Goal: Task Accomplishment & Management: Manage account settings

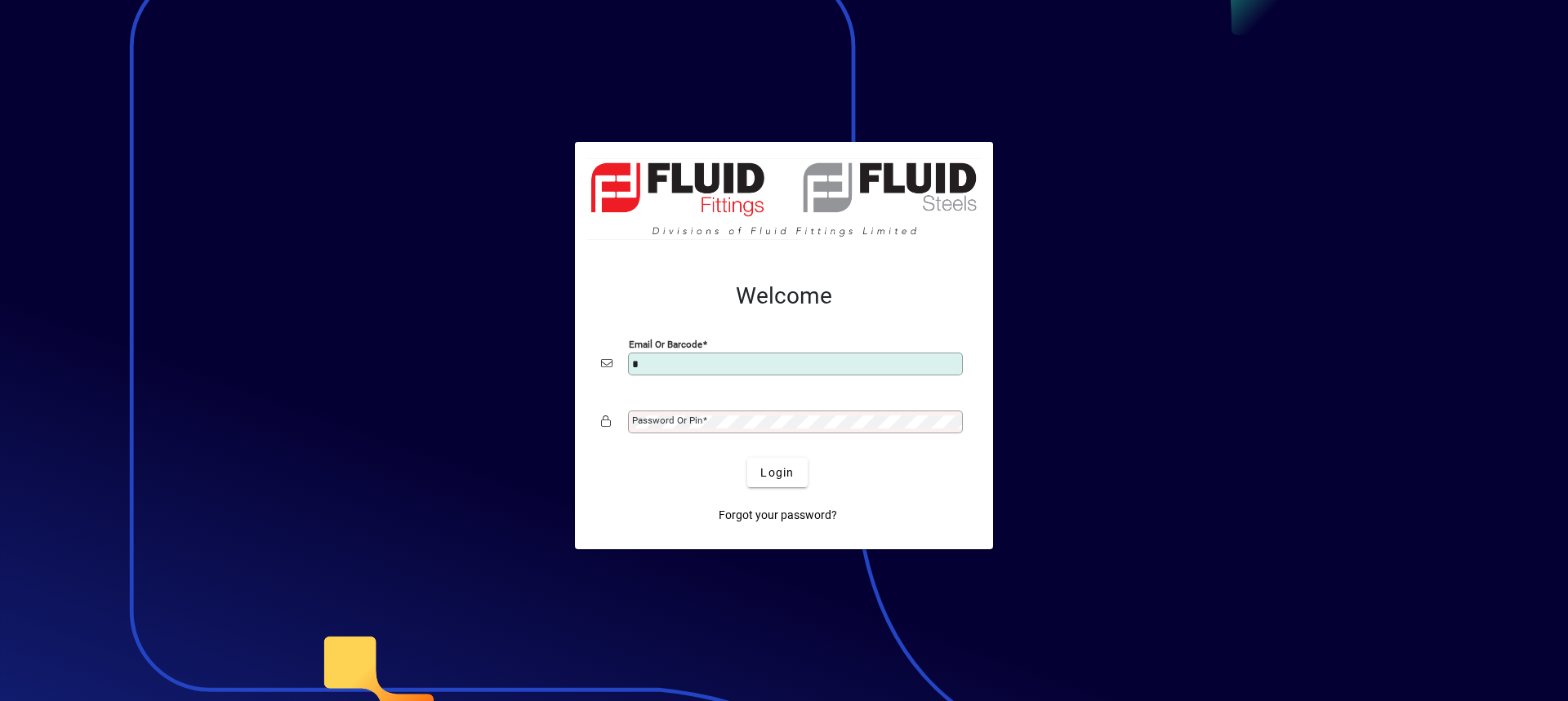
type input "**********"
click at [685, 418] on mat-label "Password or Pin" at bounding box center [667, 421] width 70 height 12
click at [747, 458] on button "Login" at bounding box center [777, 473] width 60 height 29
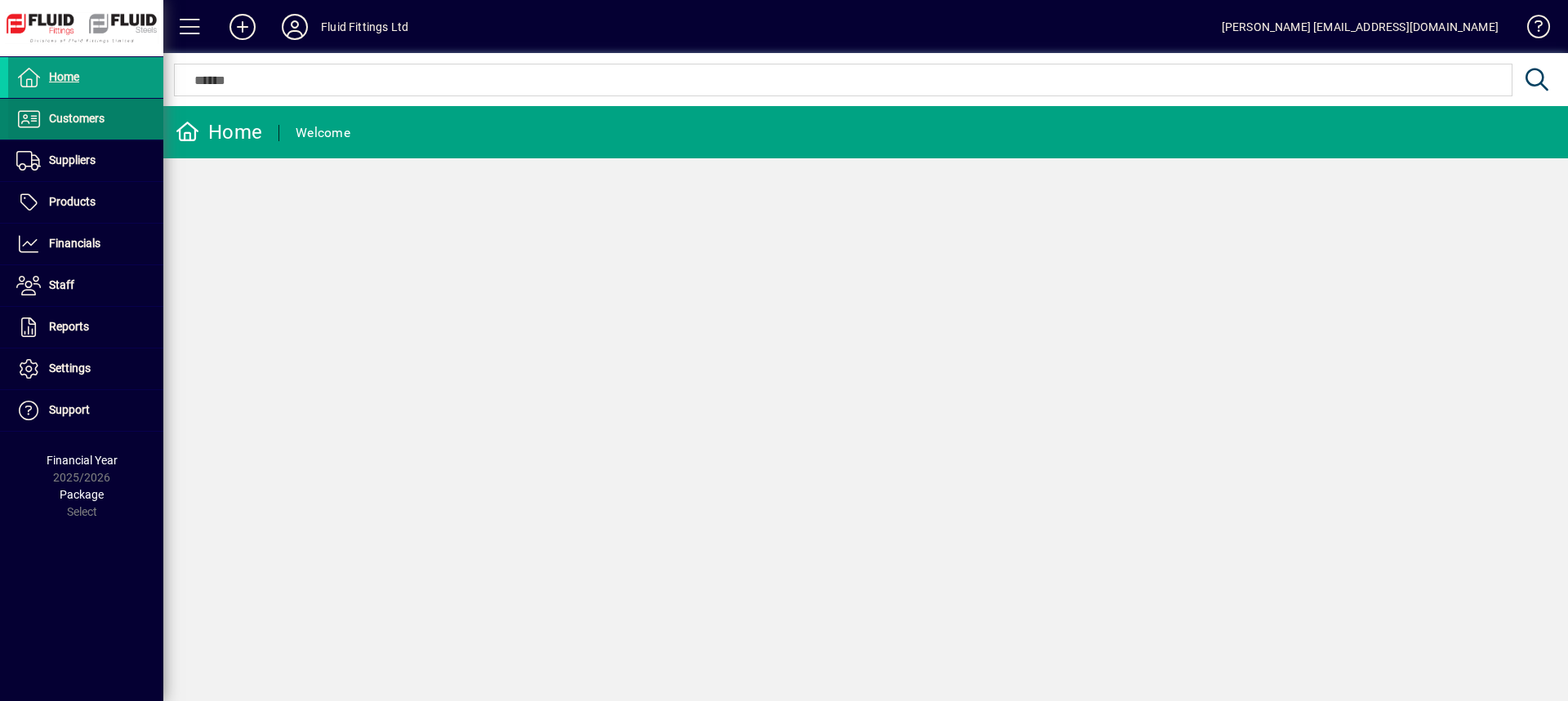
click at [103, 125] on span "Customers" at bounding box center [77, 118] width 56 height 13
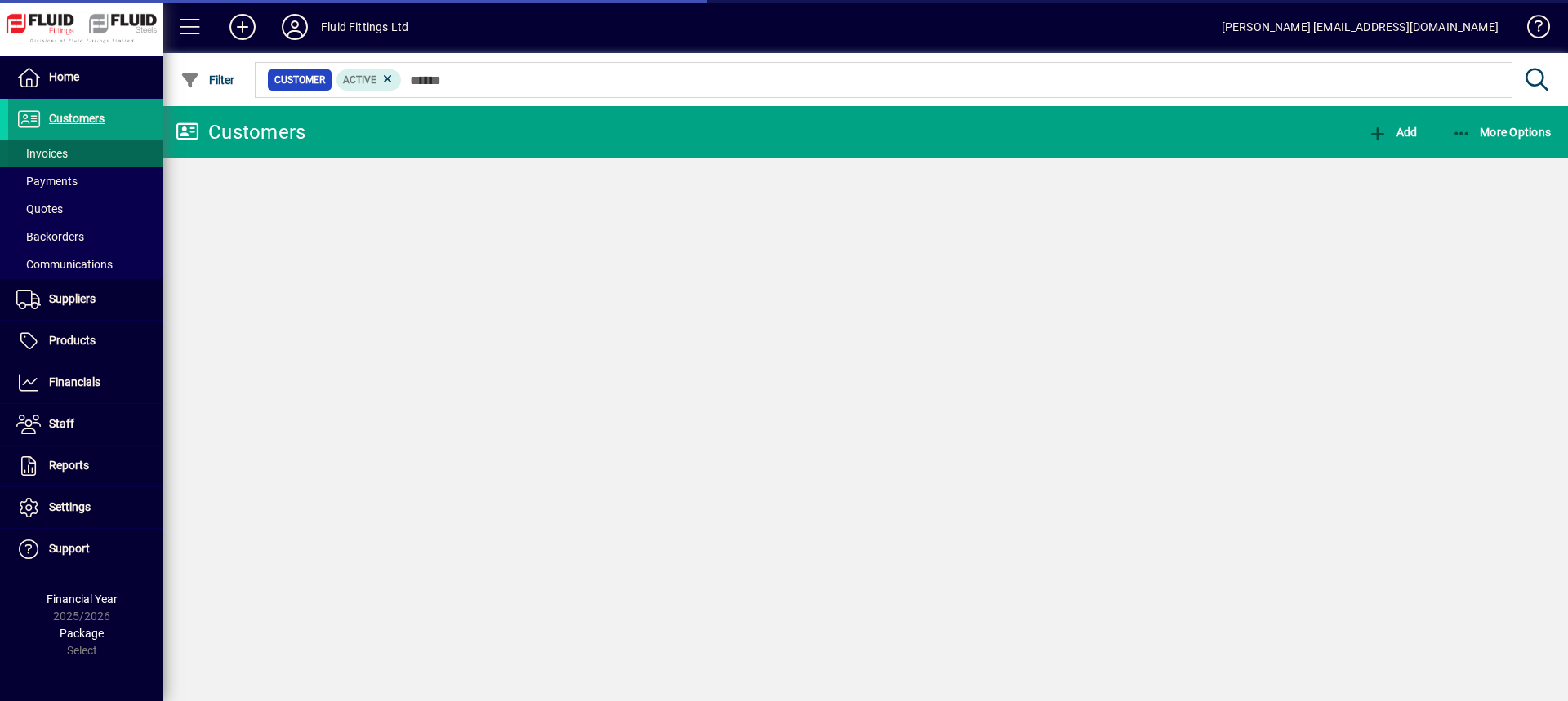
click at [63, 153] on span "Invoices" at bounding box center [43, 153] width 52 height 13
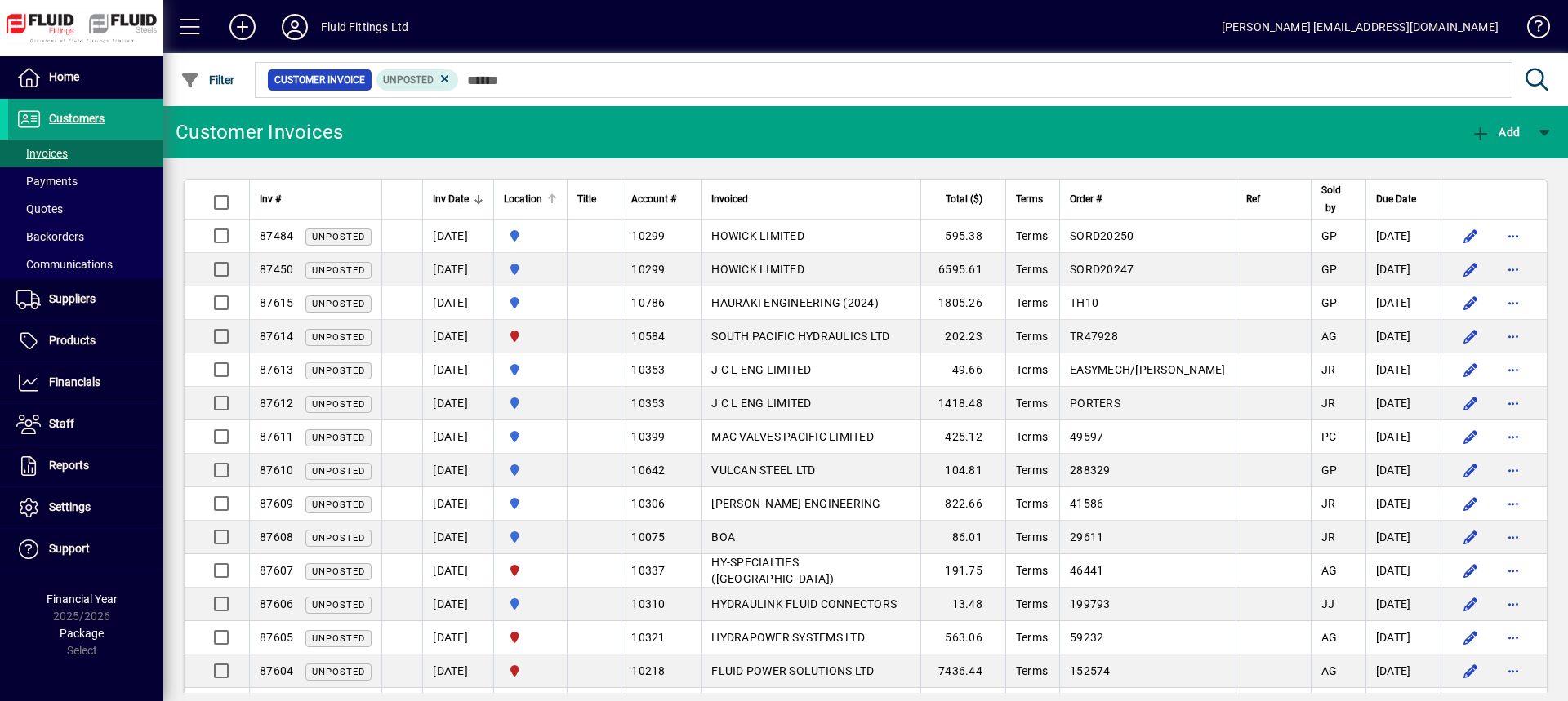
click at [542, 196] on span "Location" at bounding box center [523, 199] width 38 height 18
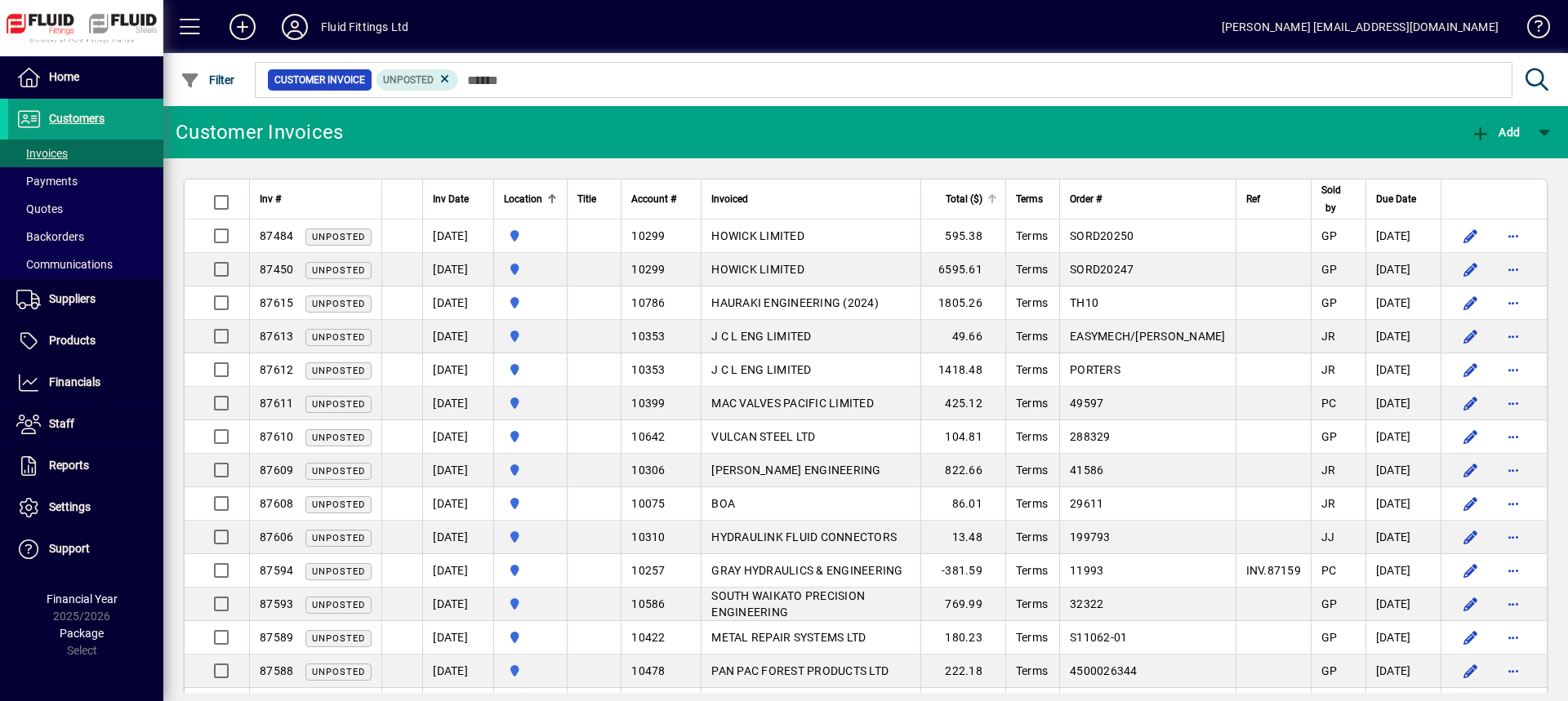
click at [982, 193] on span "Total ($)" at bounding box center [964, 199] width 37 height 18
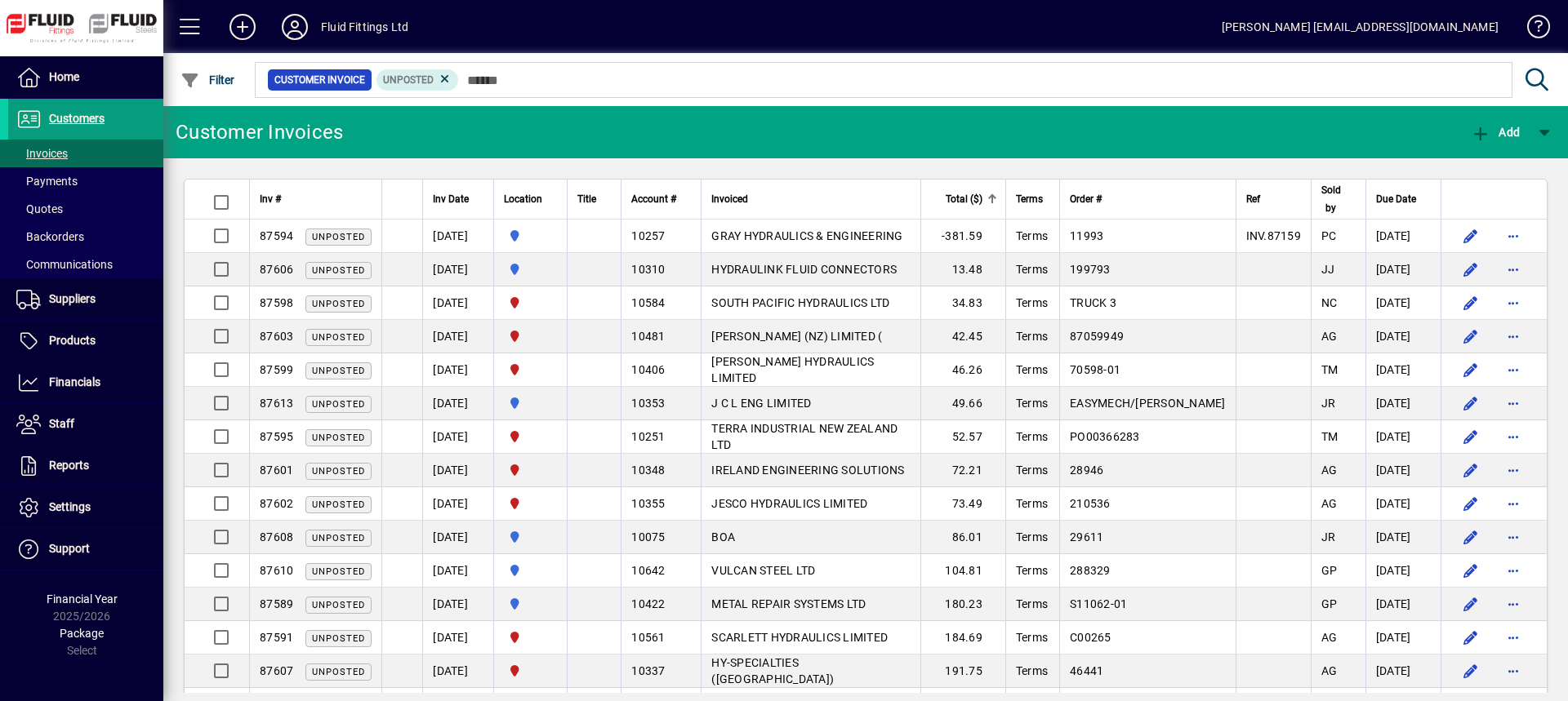
click at [982, 193] on span "Total ($)" at bounding box center [964, 199] width 37 height 18
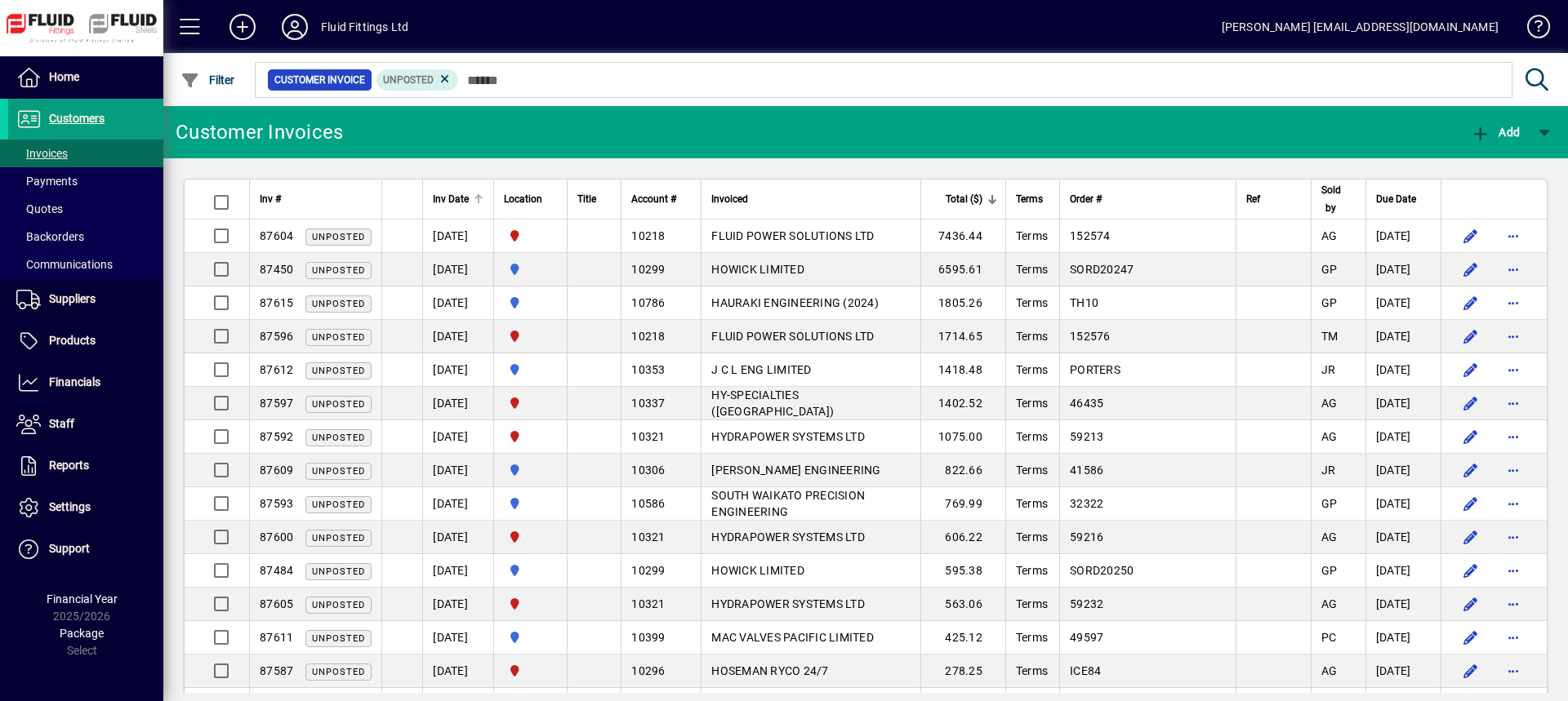
click at [479, 202] on div at bounding box center [478, 199] width 10 height 10
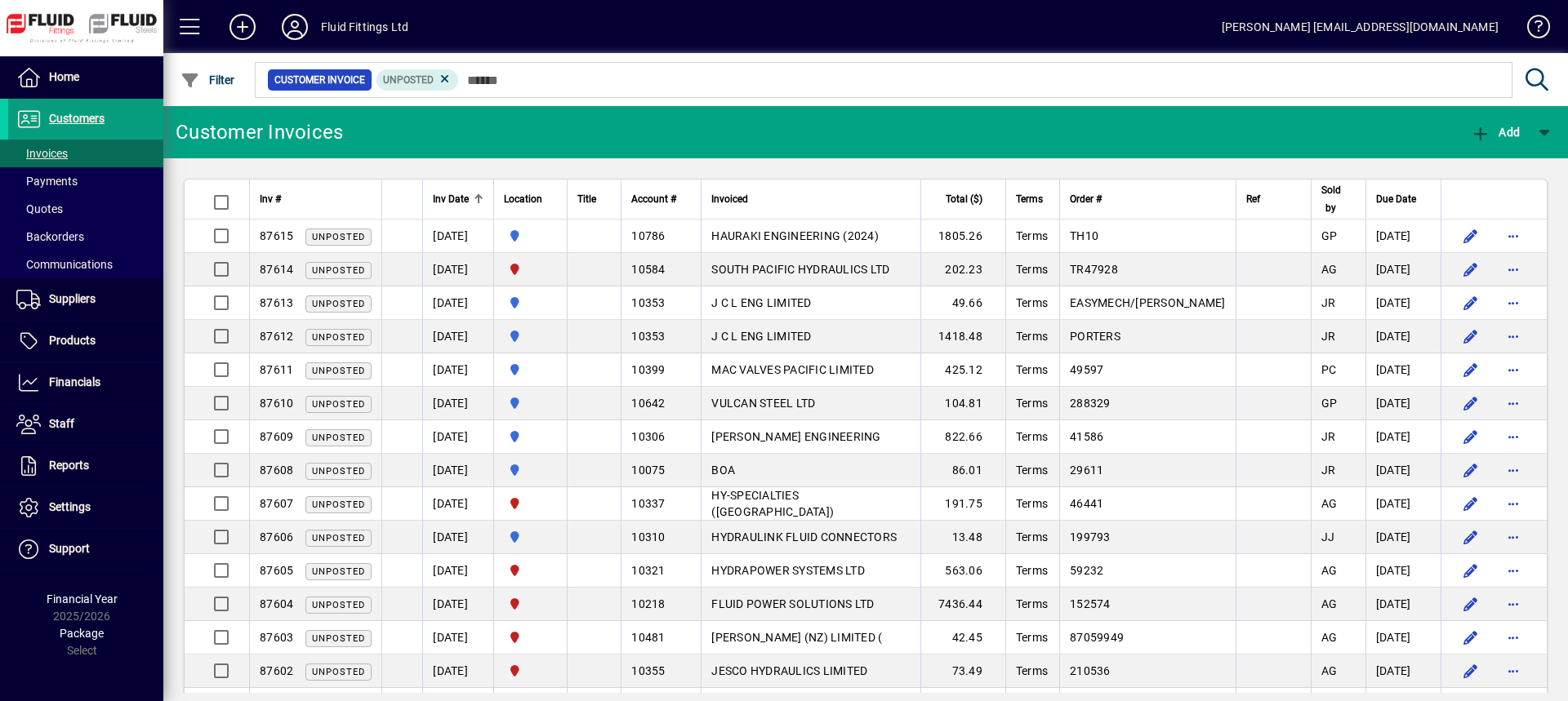
click at [479, 202] on div at bounding box center [478, 199] width 10 height 10
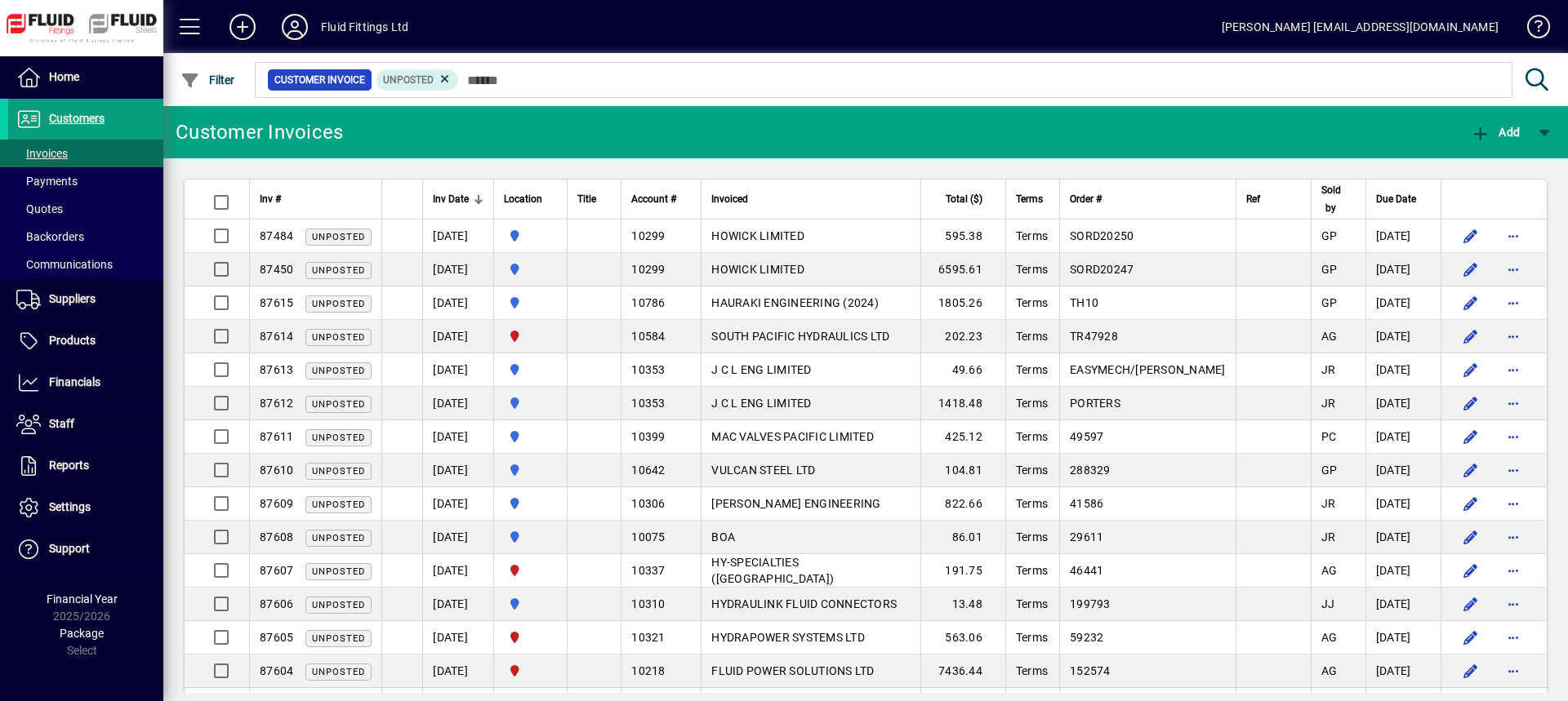
click at [481, 201] on div at bounding box center [481, 202] width 5 height 5
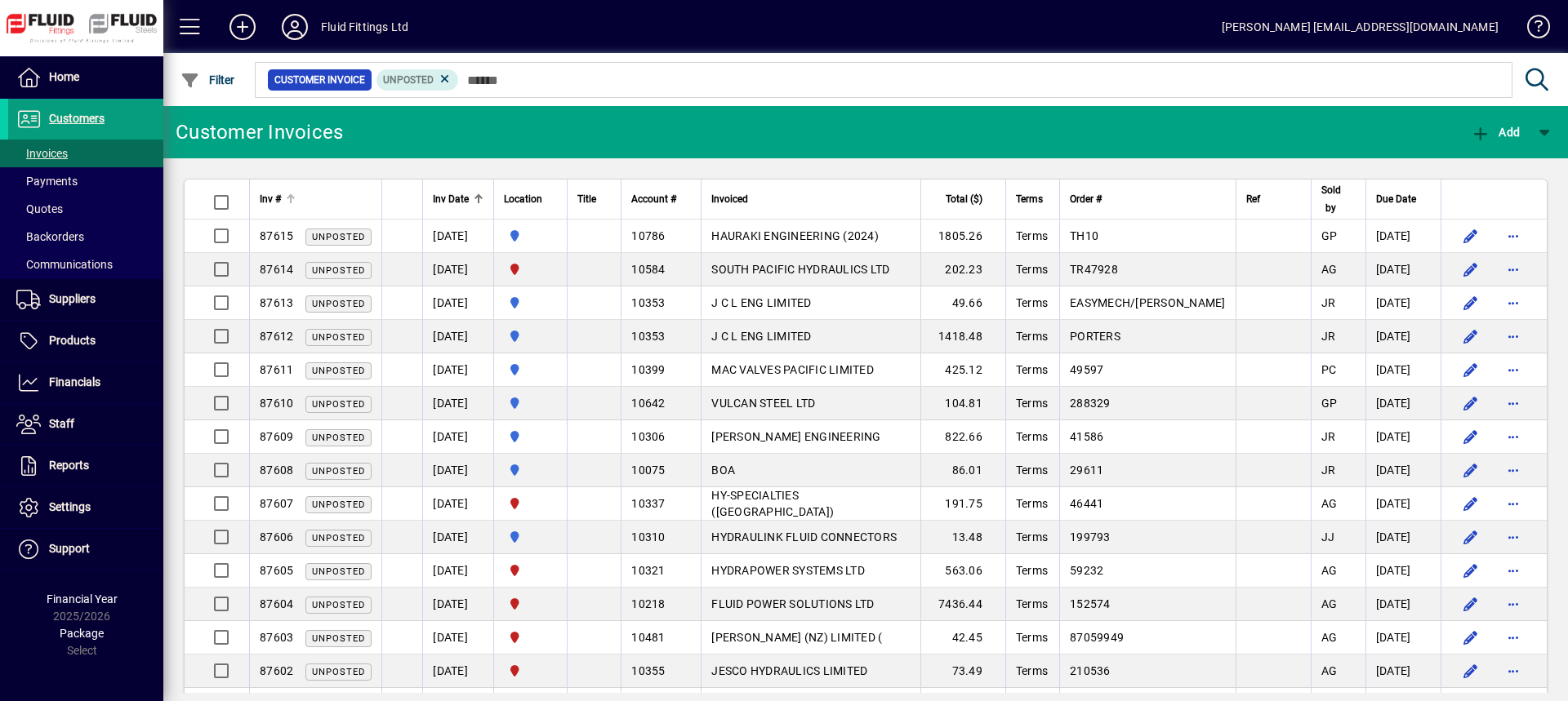
click at [328, 201] on div "Inv #" at bounding box center [316, 199] width 112 height 18
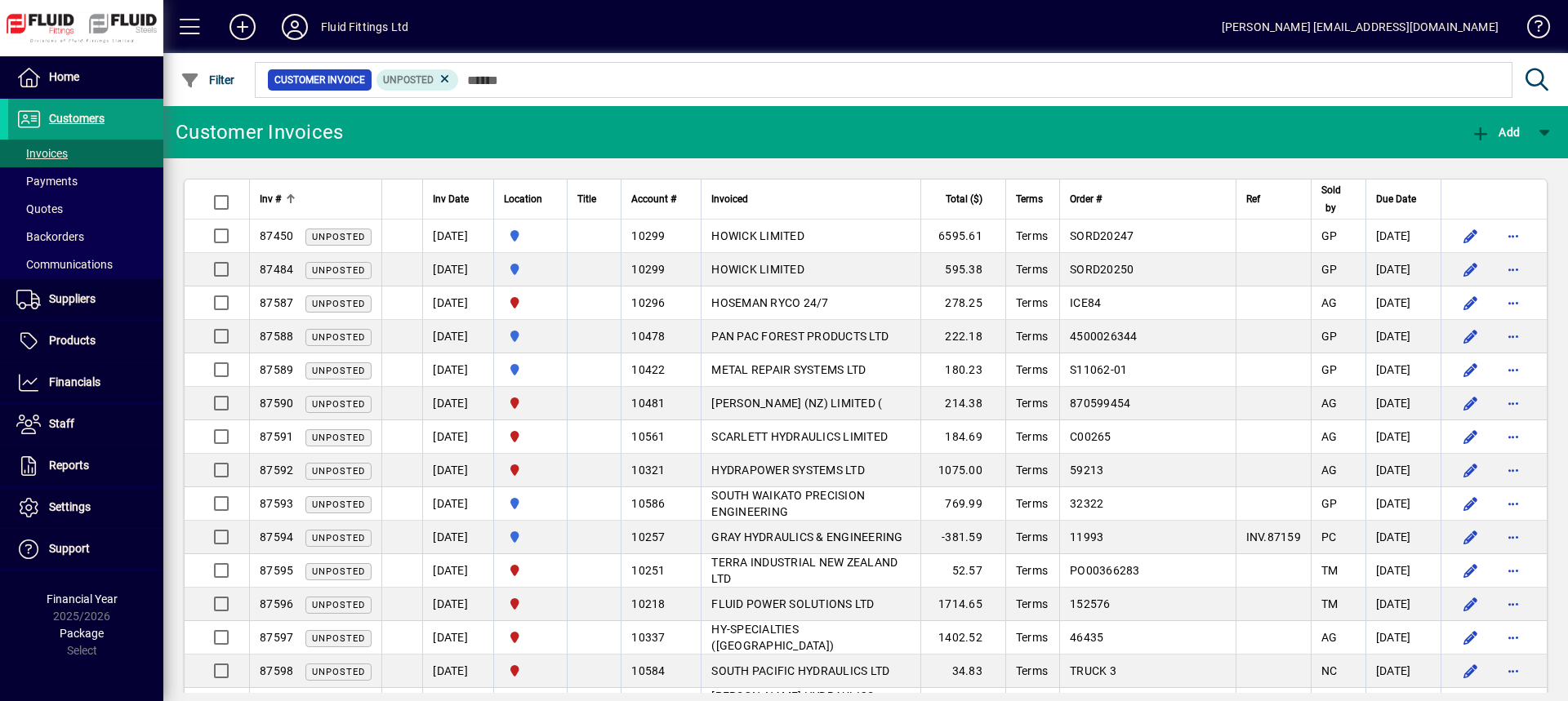
click at [328, 201] on div "Inv #" at bounding box center [316, 199] width 112 height 18
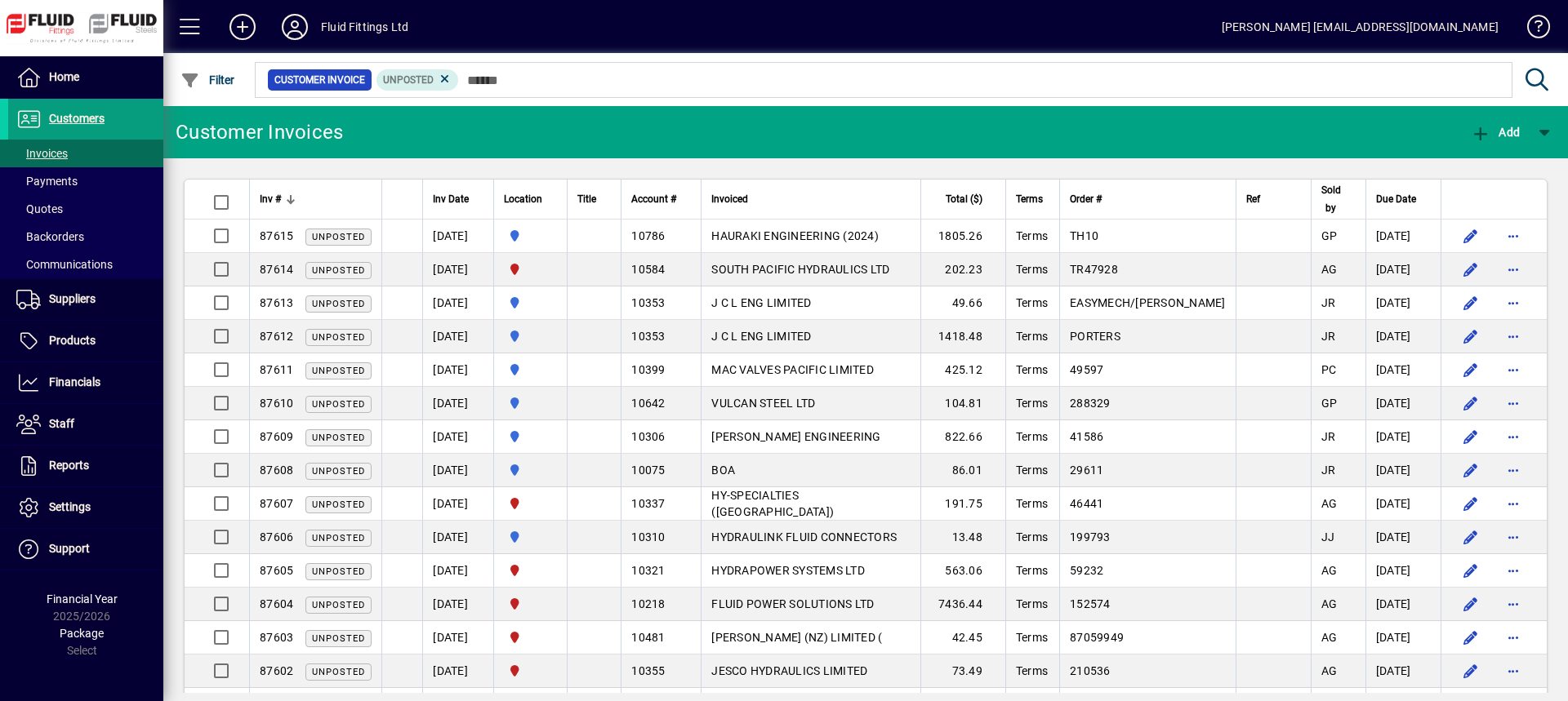
click at [295, 191] on div "Inv #" at bounding box center [316, 199] width 112 height 18
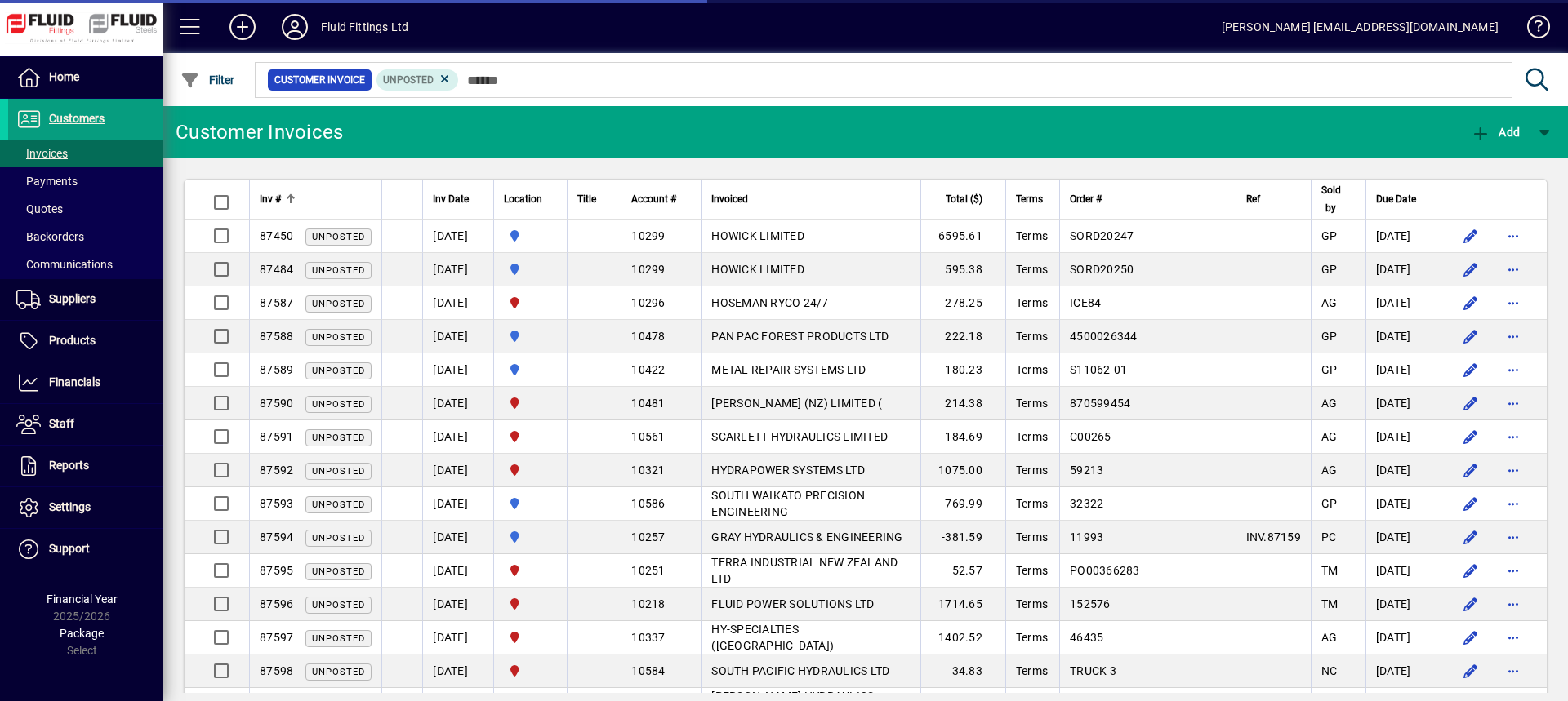
click at [297, 193] on div "Inv #" at bounding box center [316, 199] width 112 height 18
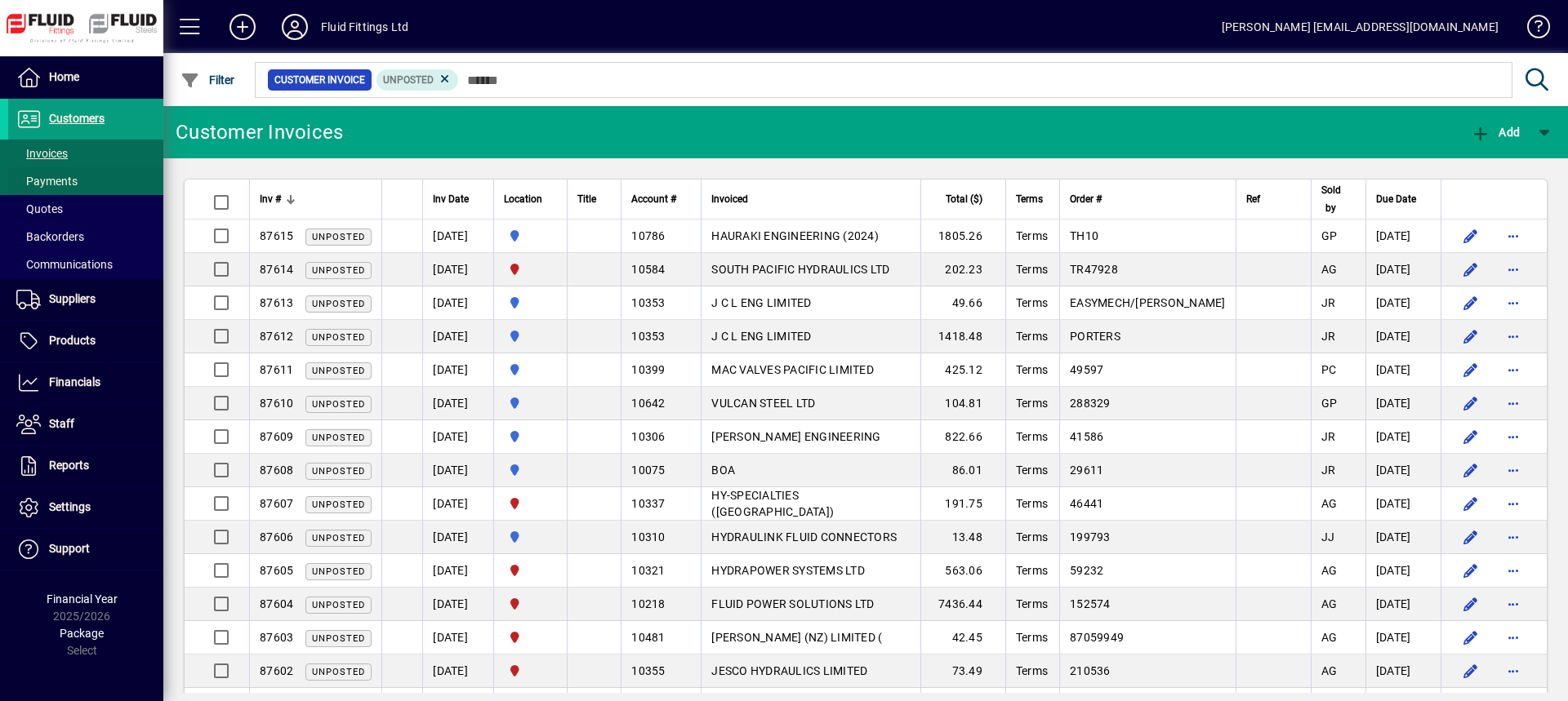
click at [105, 183] on span at bounding box center [86, 181] width 155 height 39
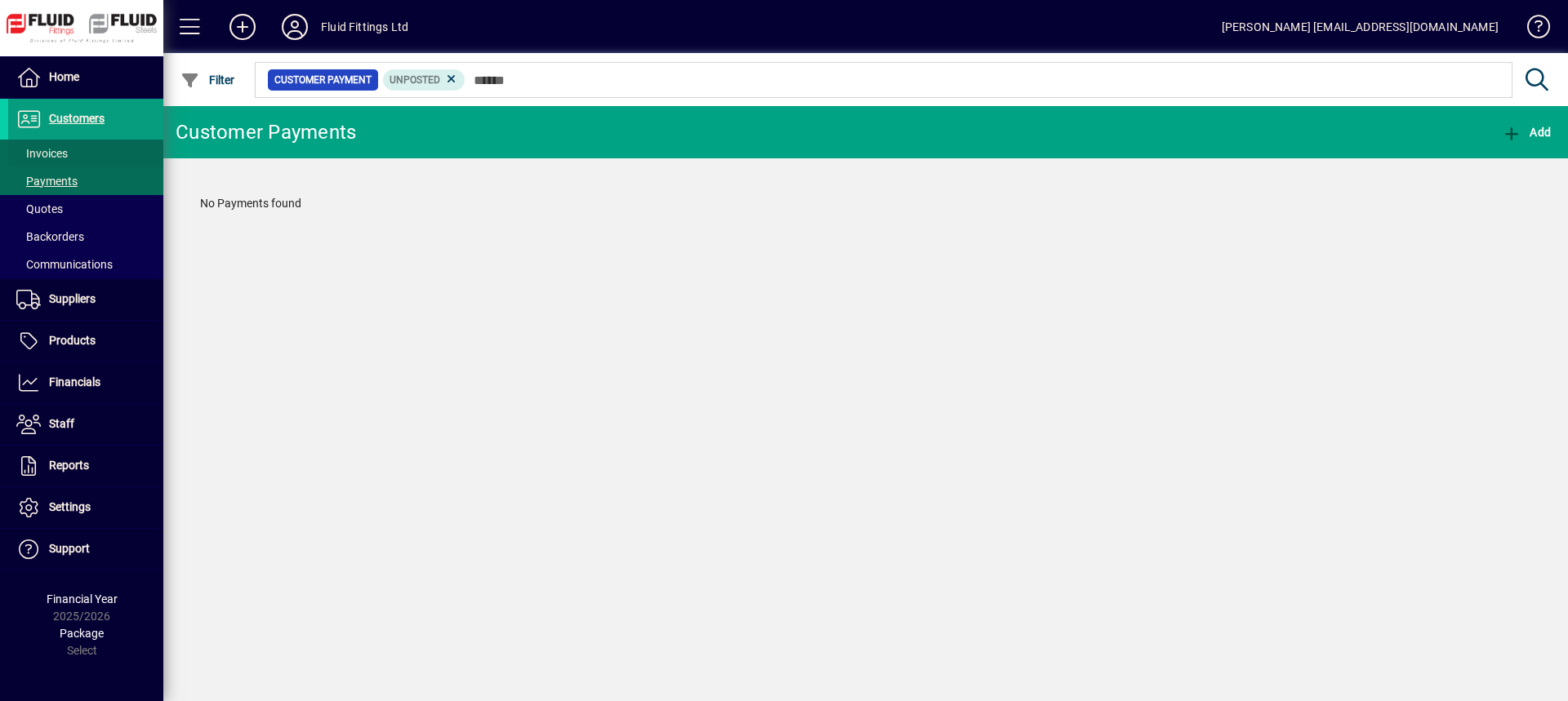
click at [114, 152] on span at bounding box center [86, 153] width 155 height 39
